Goal: Information Seeking & Learning: Learn about a topic

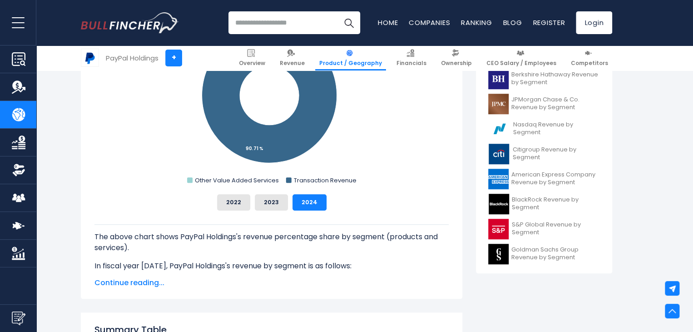
scroll to position [323, 0]
click at [241, 201] on button "2022" at bounding box center [233, 202] width 33 height 16
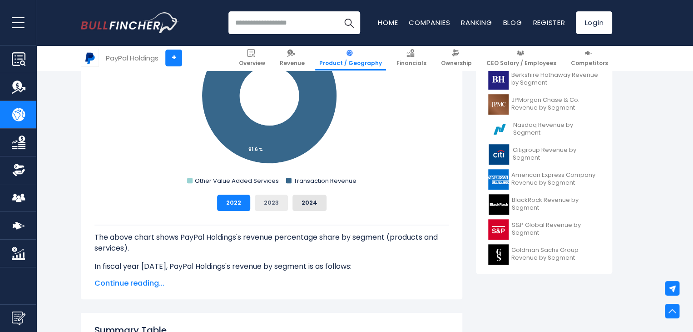
click at [269, 202] on button "2023" at bounding box center [271, 202] width 33 height 16
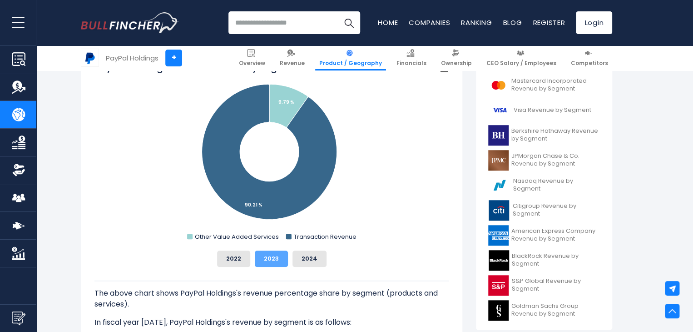
scroll to position [265, 0]
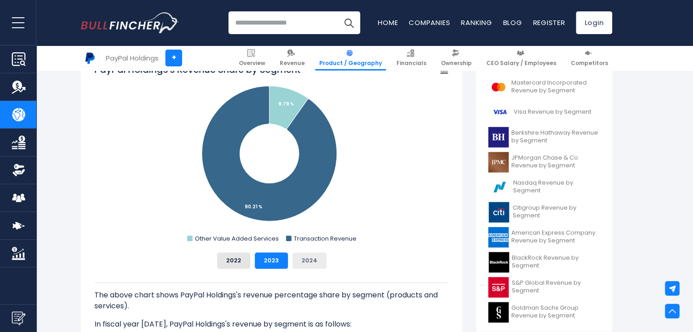
click at [299, 253] on button "2024" at bounding box center [310, 260] width 34 height 16
click at [266, 258] on button "2023" at bounding box center [271, 260] width 33 height 16
click at [235, 261] on button "2022" at bounding box center [233, 260] width 33 height 16
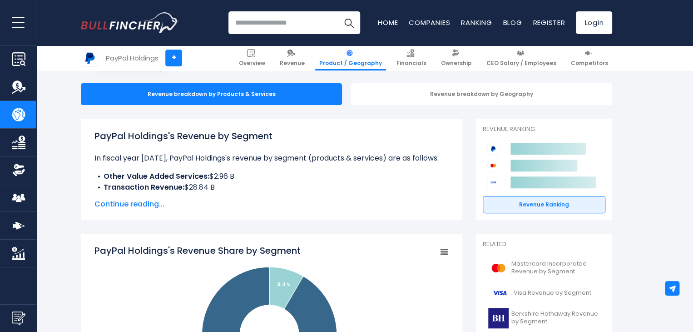
scroll to position [84, 0]
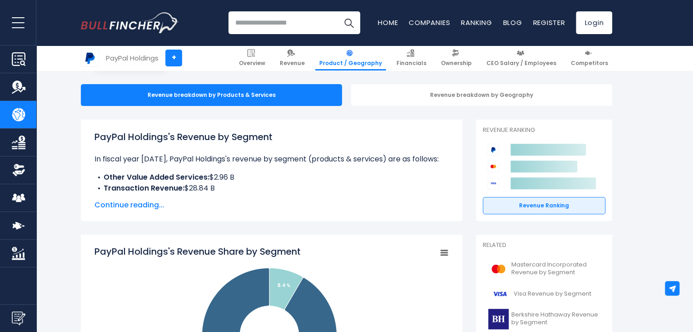
click at [391, 172] on li "Other Value Added Services: $2.96 B" at bounding box center [271, 177] width 354 height 11
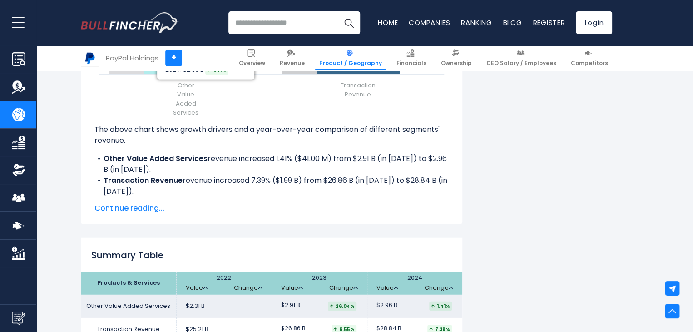
scroll to position [1205, 0]
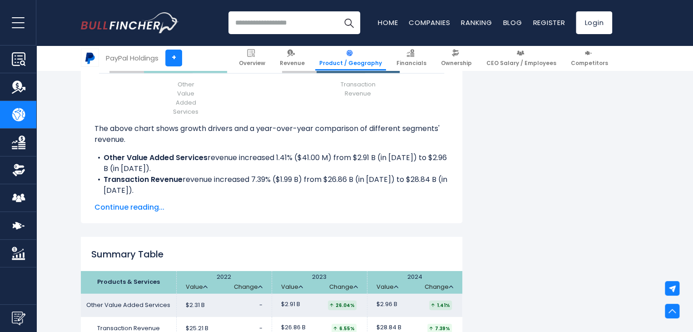
click at [129, 206] on span "Continue reading..." at bounding box center [271, 207] width 354 height 11
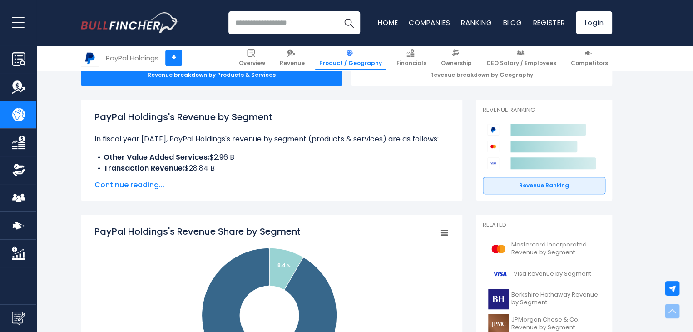
scroll to position [103, 0]
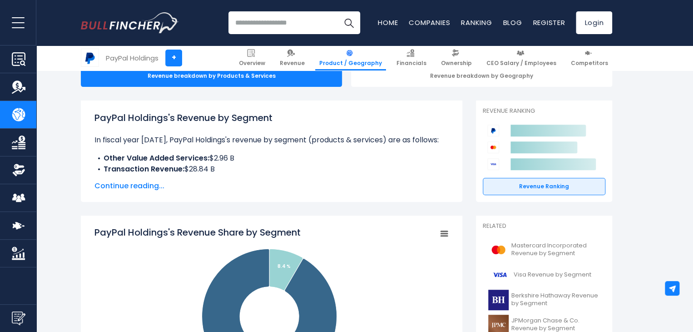
click at [138, 182] on span "Continue reading..." at bounding box center [271, 185] width 354 height 11
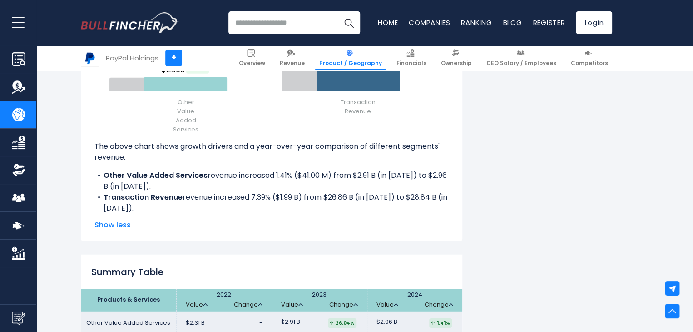
scroll to position [1246, 0]
click at [117, 222] on span "Show less" at bounding box center [271, 224] width 354 height 11
click at [115, 225] on span "Show less" at bounding box center [271, 224] width 354 height 11
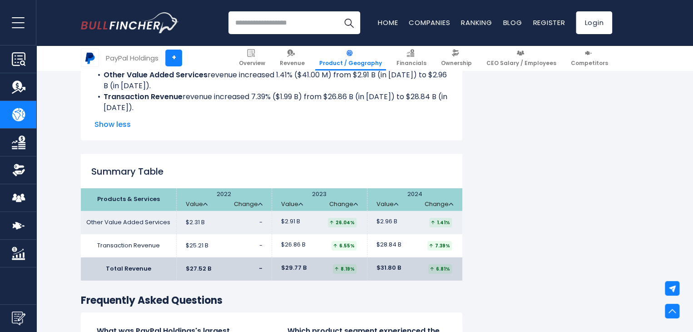
scroll to position [1349, 0]
